Goal: Information Seeking & Learning: Check status

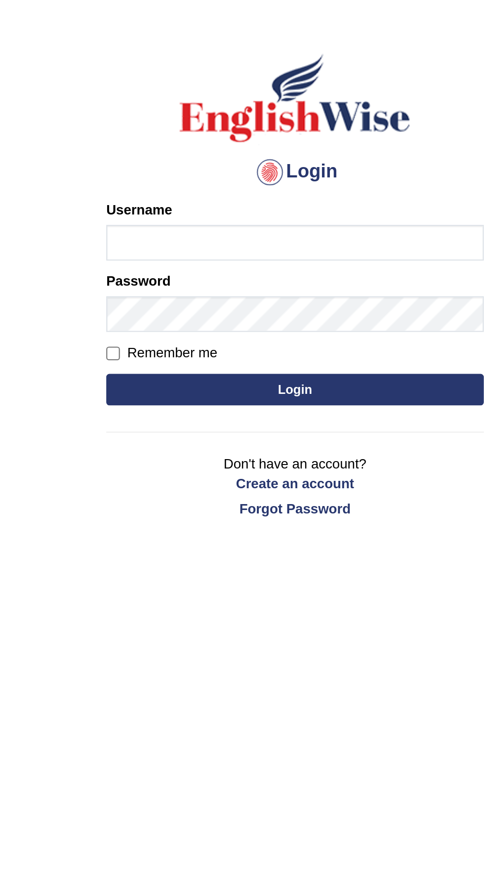
type input "ramsaran15"
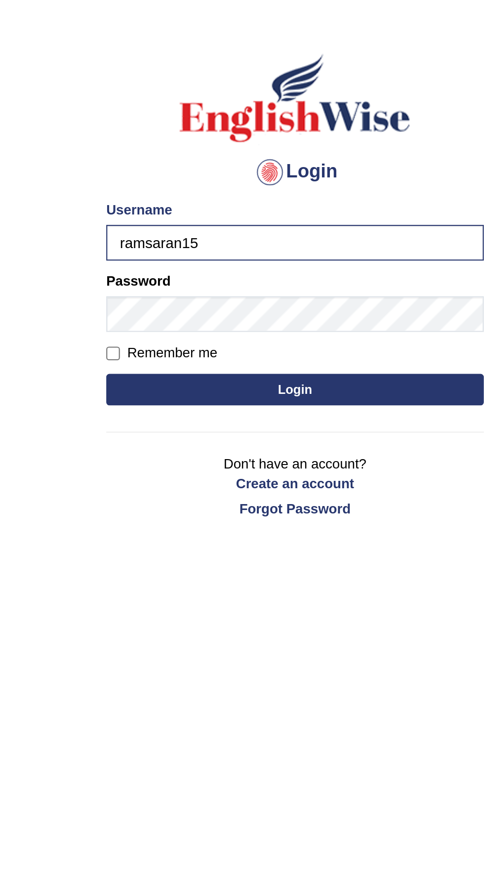
click at [260, 227] on button "Login" at bounding box center [242, 228] width 178 height 15
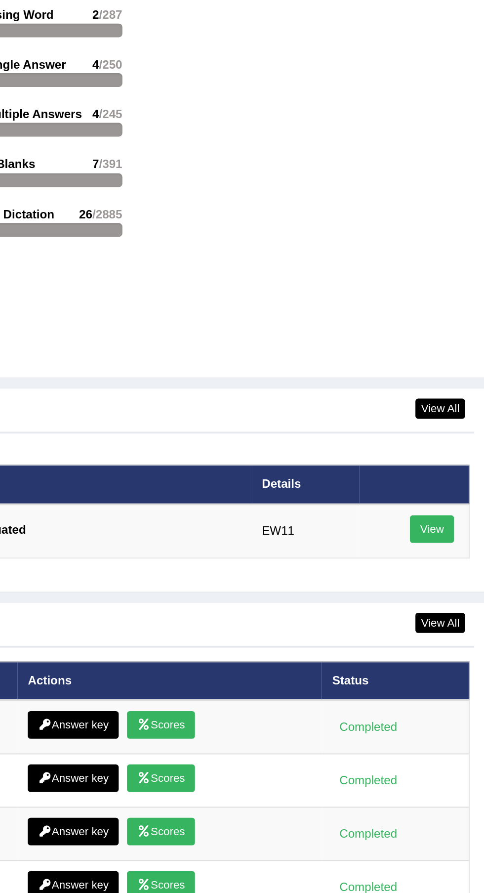
scroll to position [1229, 0]
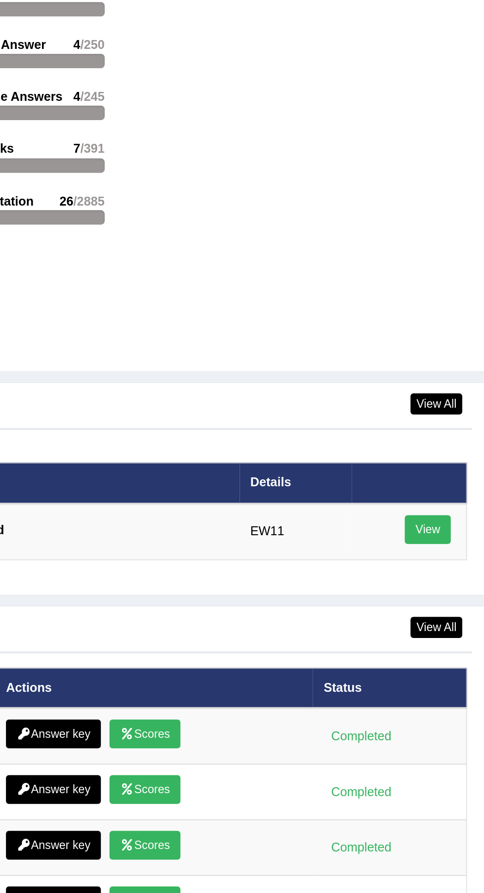
click at [450, 522] on link "View" at bounding box center [443, 523] width 24 height 15
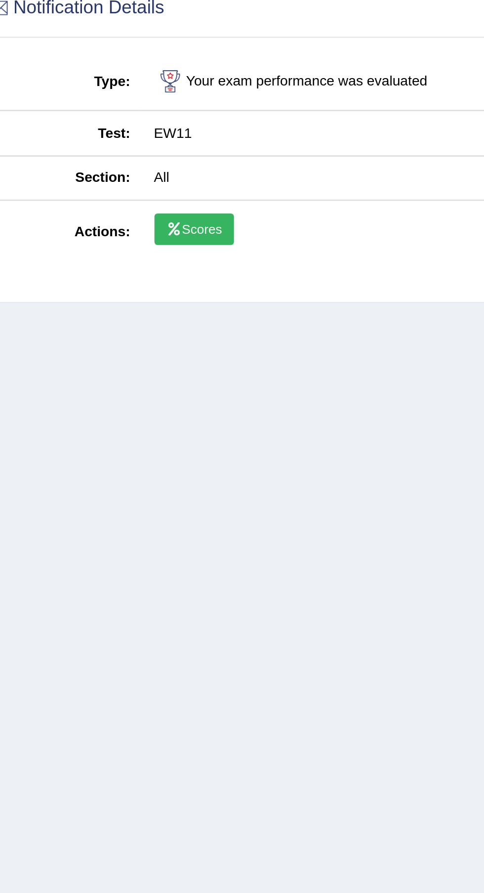
click at [105, 163] on link "Scores" at bounding box center [97, 164] width 31 height 13
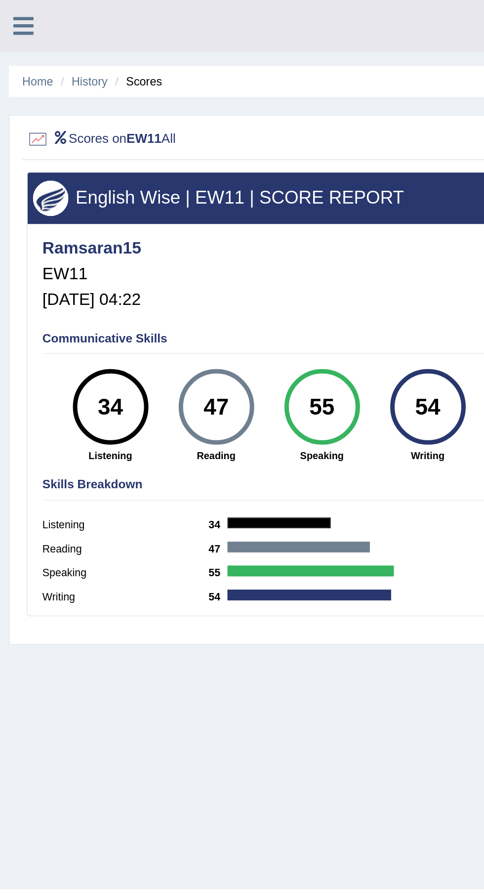
click at [6, 9] on link at bounding box center [13, 13] width 26 height 15
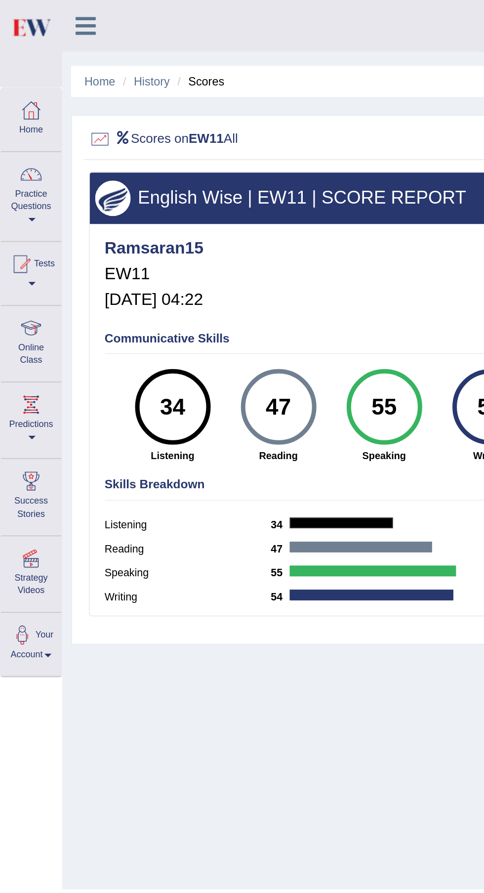
click at [55, 46] on link "Home" at bounding box center [55, 44] width 17 height 7
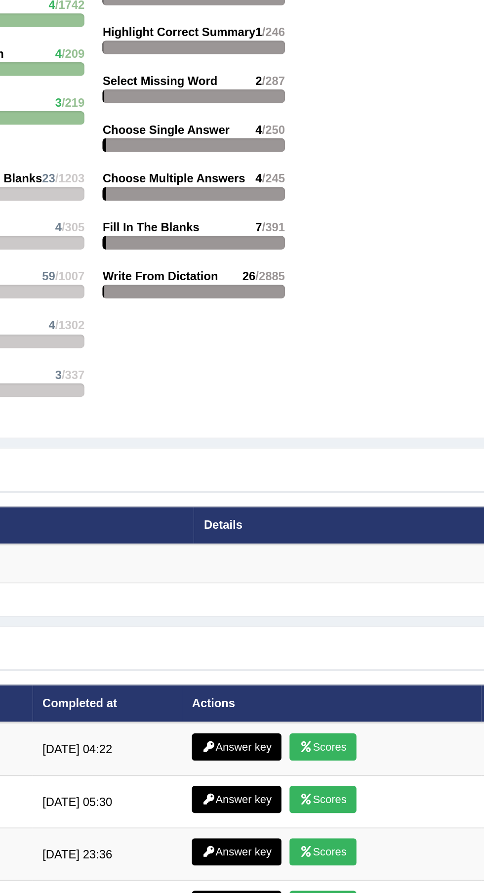
scroll to position [1073, 0]
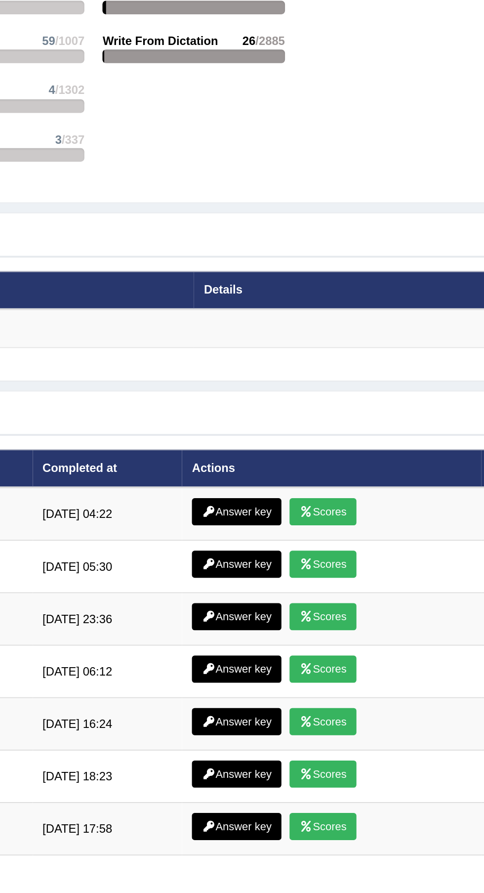
click at [236, 703] on icon at bounding box center [234, 703] width 7 height 6
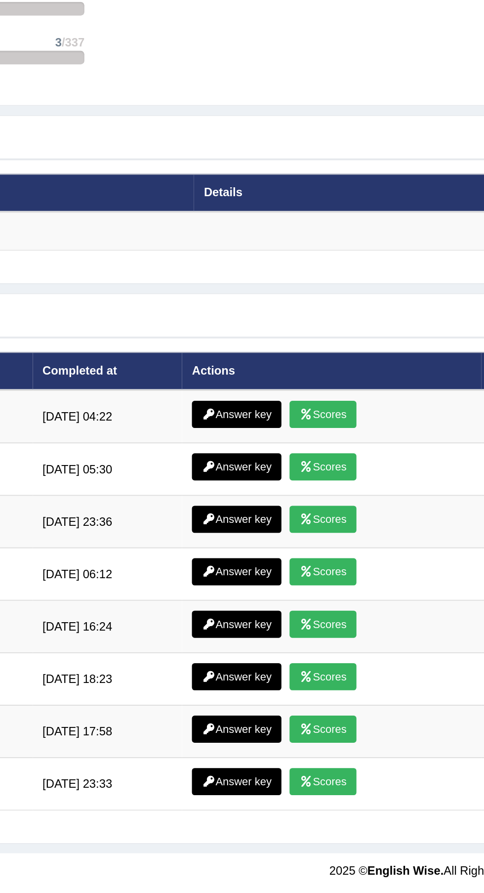
scroll to position [1145, 0]
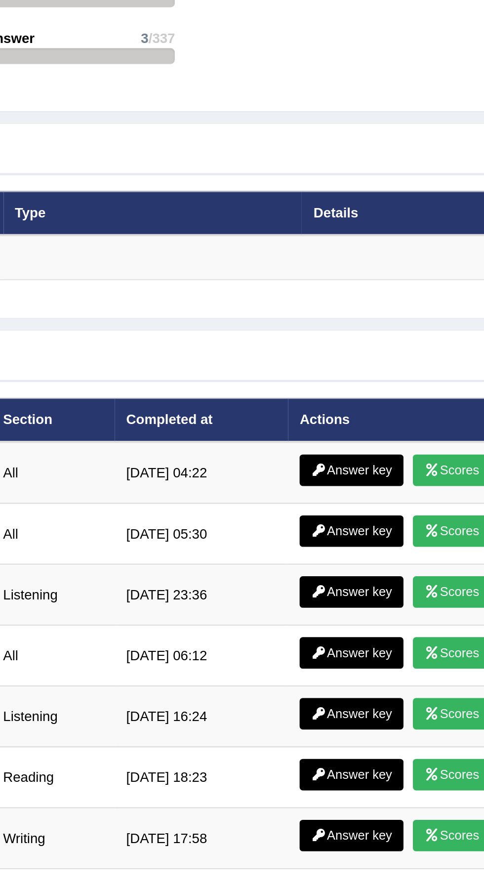
scroll to position [1073, 0]
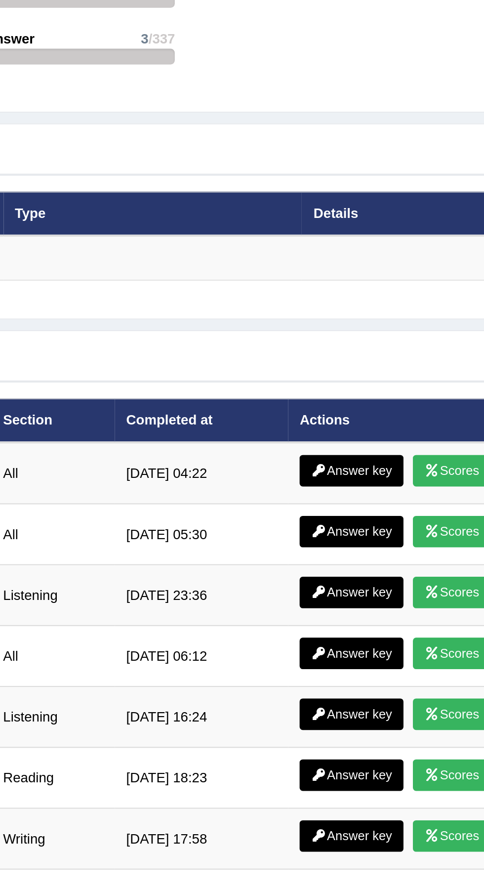
click at [251, 701] on link "Answer key" at bounding box center [249, 703] width 49 height 15
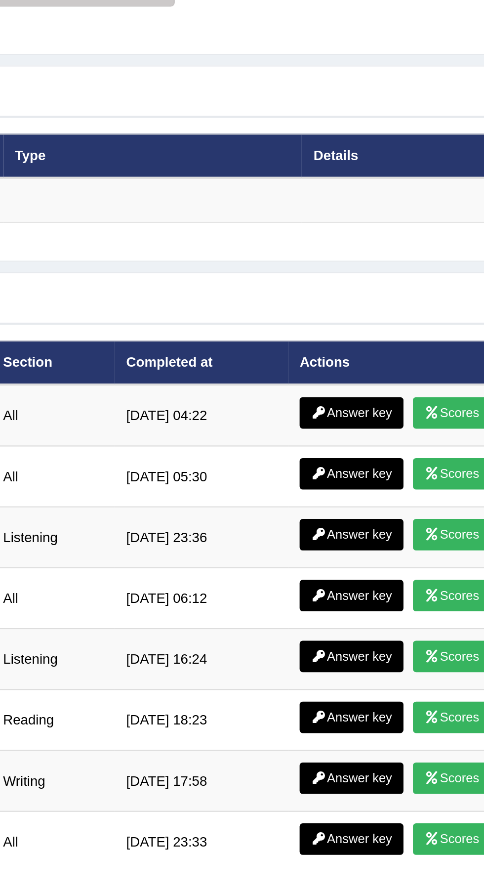
scroll to position [1141, 0]
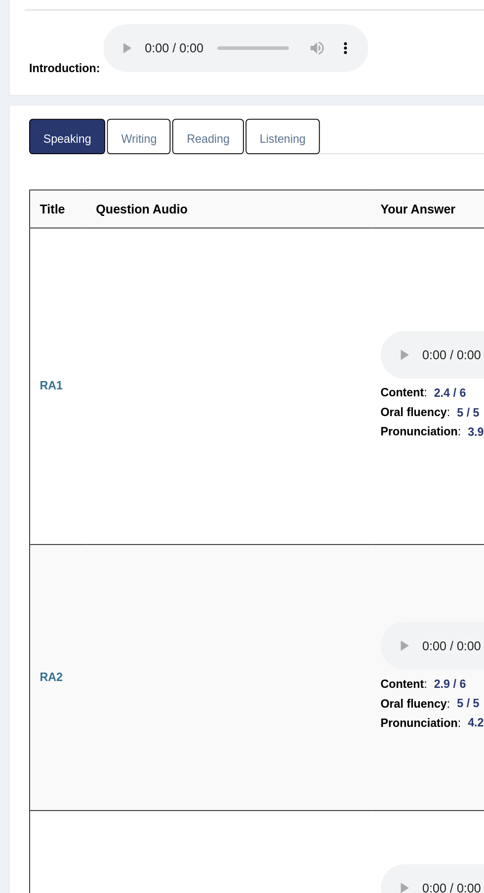
click at [77, 158] on link "Writing" at bounding box center [78, 159] width 36 height 20
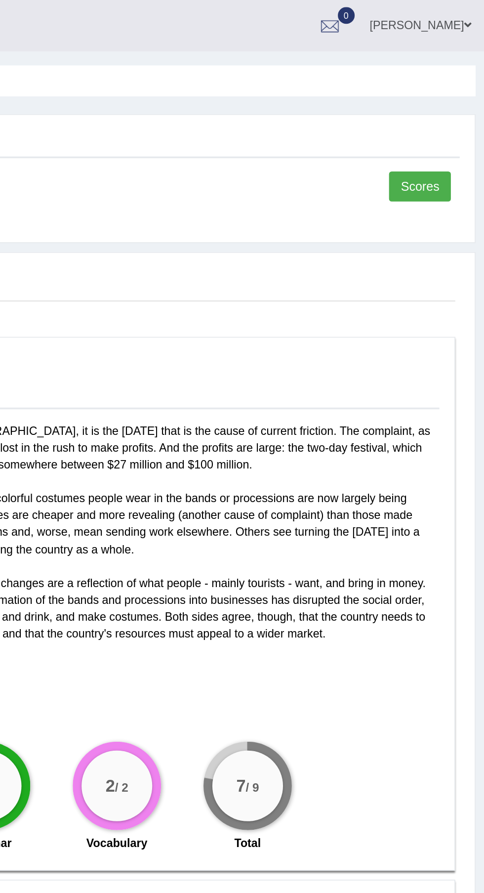
click at [440, 84] on div "Answer Key for EW11" at bounding box center [242, 78] width 456 height 19
click at [448, 102] on link "Scores" at bounding box center [448, 104] width 35 height 17
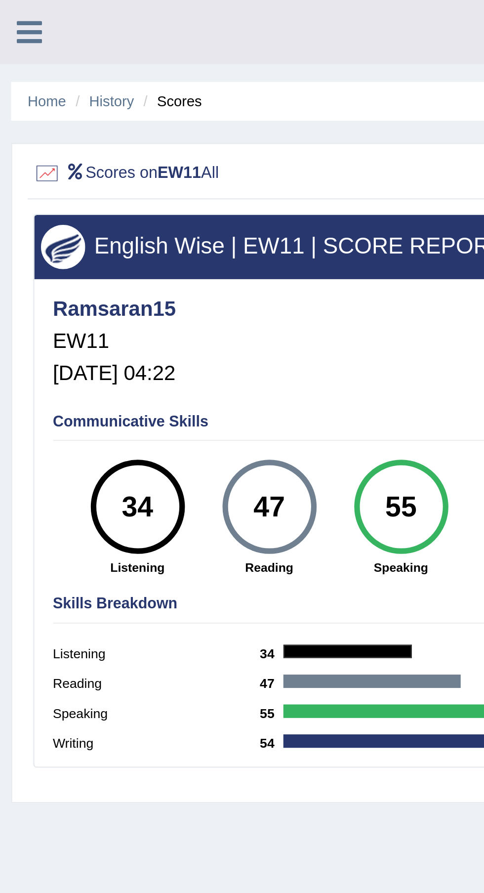
click at [14, 19] on icon at bounding box center [12, 14] width 11 height 13
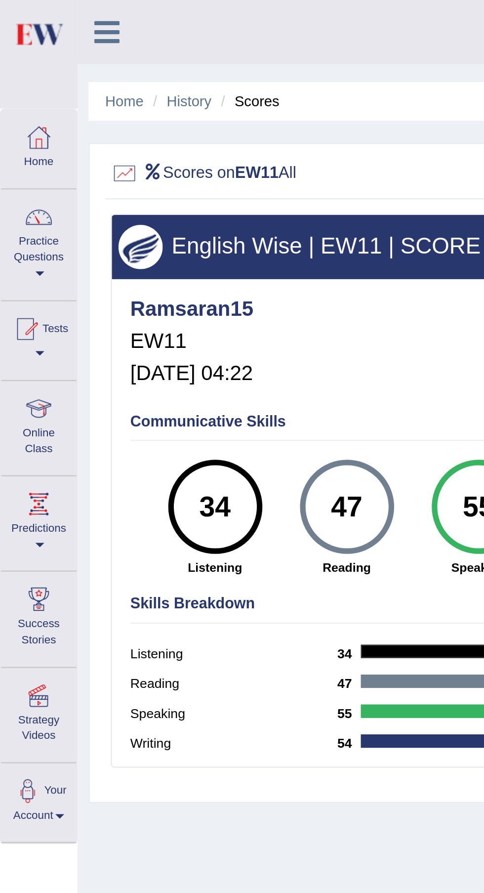
click at [51, 48] on link "Home" at bounding box center [55, 44] width 17 height 7
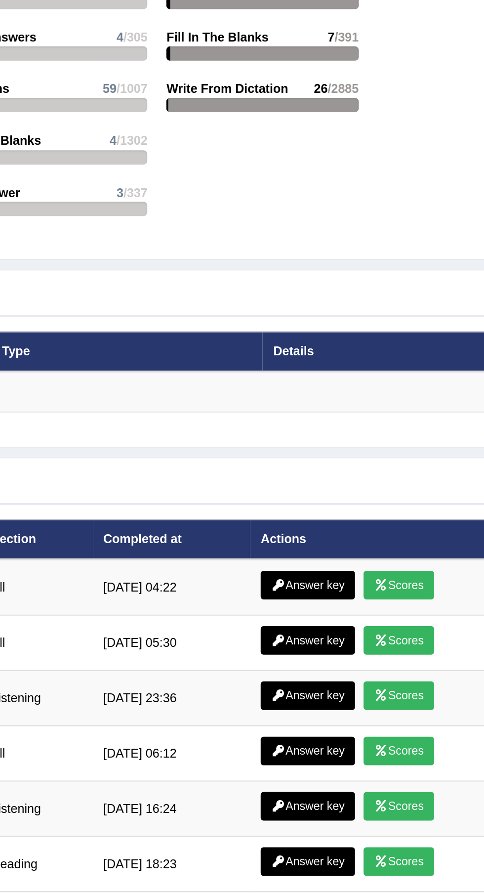
scroll to position [1148, 0]
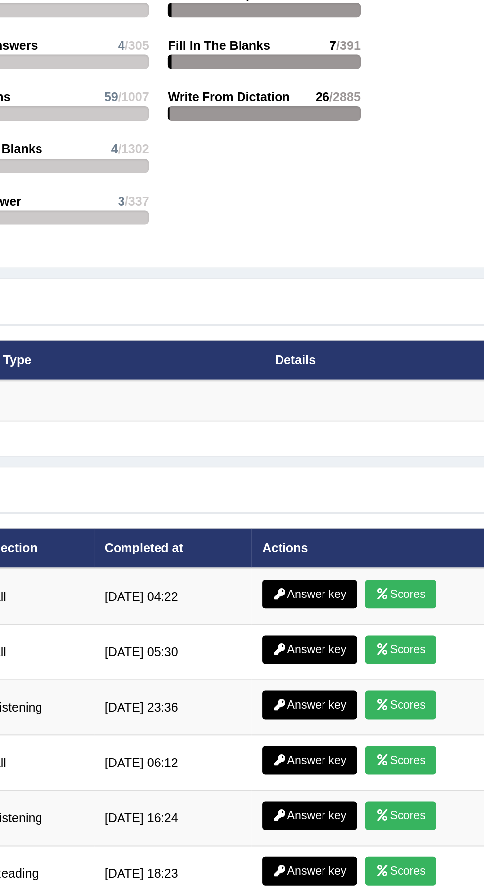
click at [249, 629] on link "Answer key" at bounding box center [249, 628] width 49 height 15
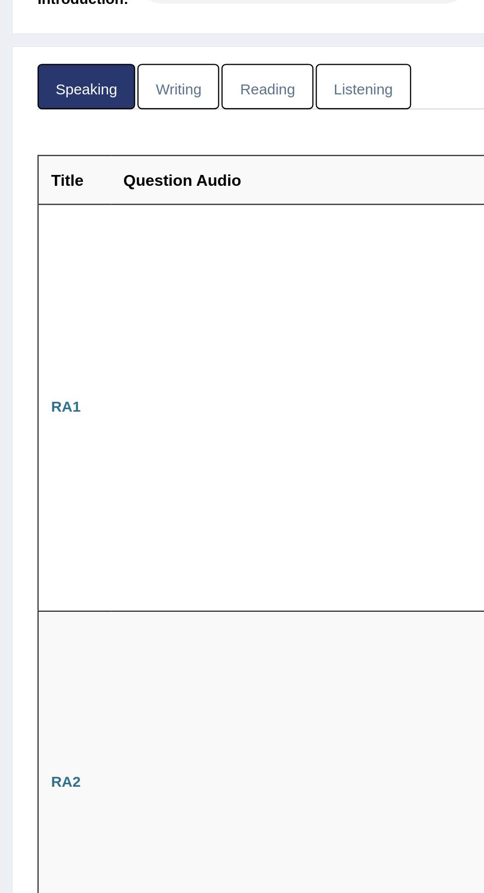
click at [119, 162] on link "Reading" at bounding box center [116, 159] width 40 height 20
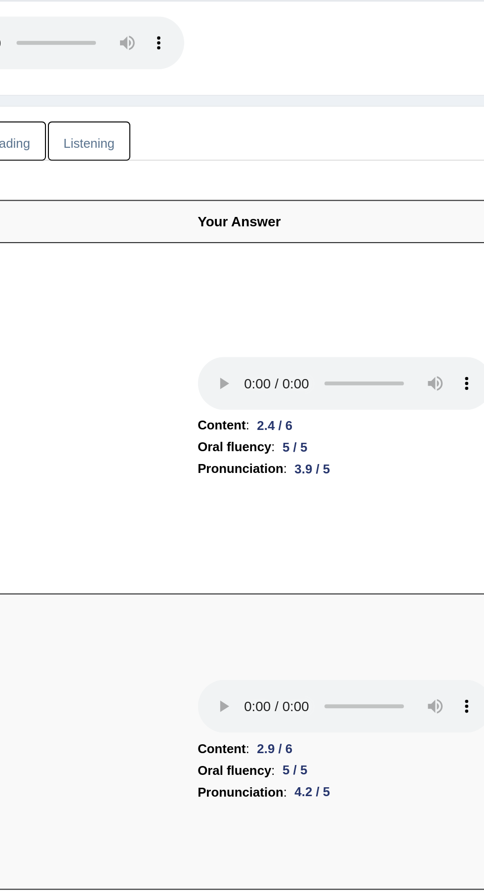
scroll to position [44, 0]
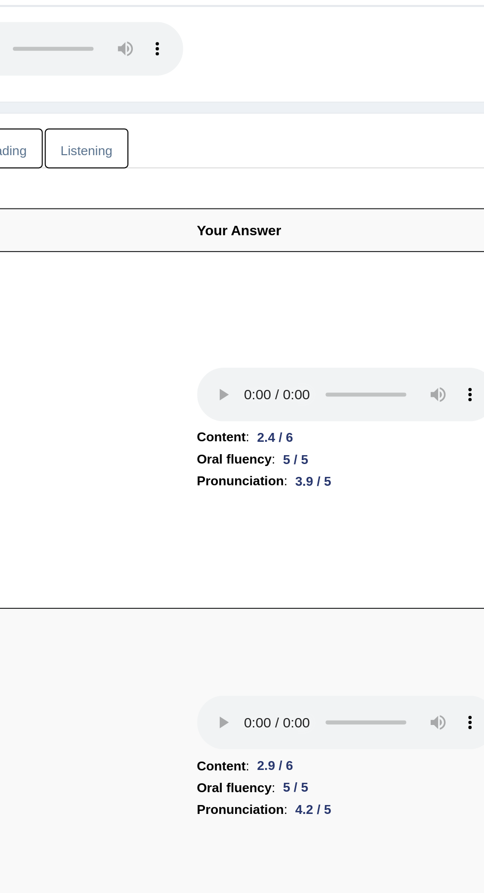
click at [165, 116] on link "Listening" at bounding box center [157, 114] width 41 height 20
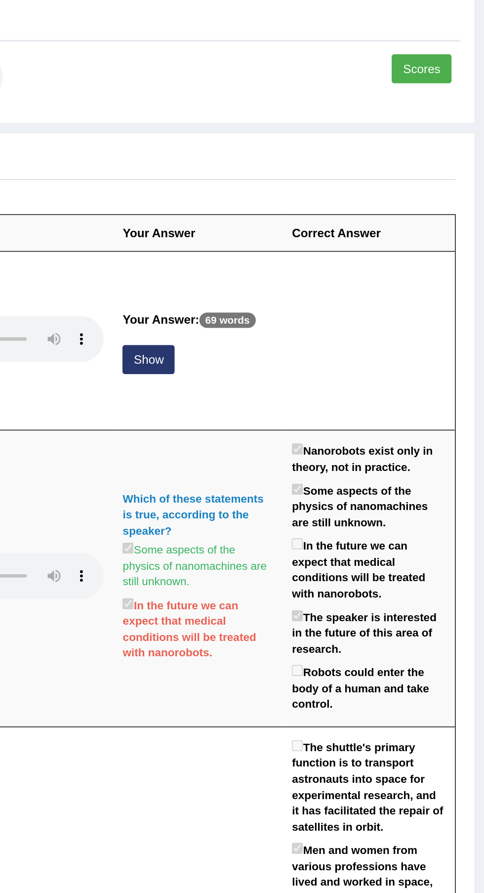
click at [275, 236] on button "Show" at bounding box center [290, 227] width 30 height 17
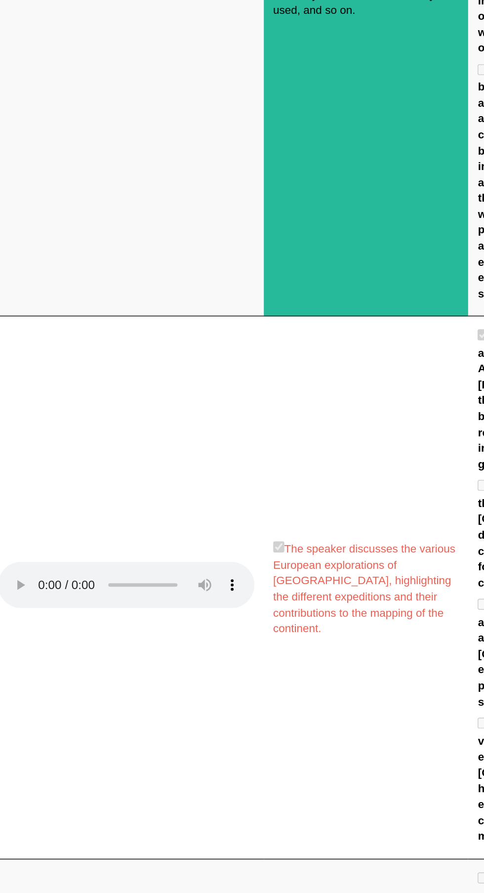
scroll to position [1612, 0]
